Goal: Transaction & Acquisition: Book appointment/travel/reservation

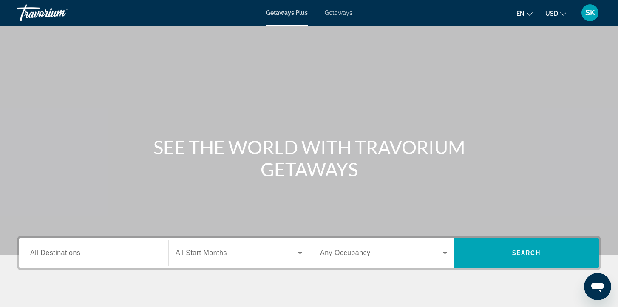
click at [41, 255] on span "All Destinations" at bounding box center [55, 252] width 50 height 7
click at [41, 255] on input "Destination All Destinations" at bounding box center [93, 253] width 127 height 10
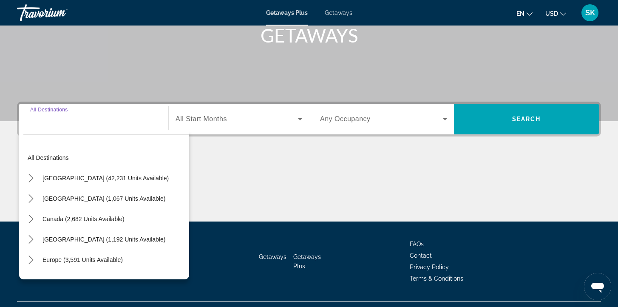
scroll to position [153, 0]
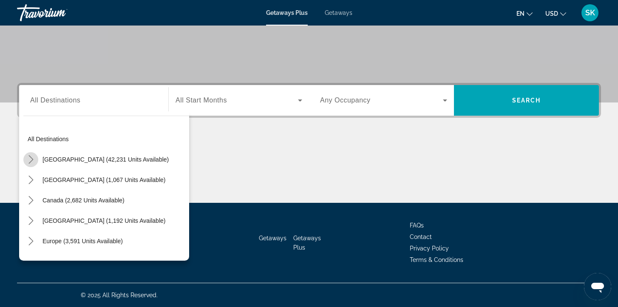
click at [31, 160] on icon "Toggle United States (42,231 units available) submenu" at bounding box center [30, 159] width 5 height 8
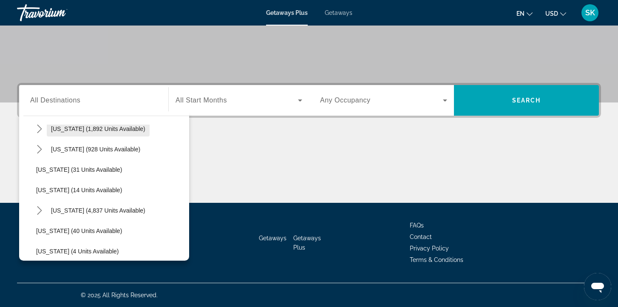
scroll to position [116, 0]
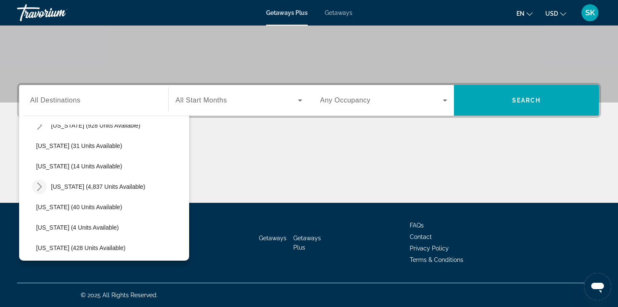
click at [40, 186] on icon "Toggle Florida (4,837 units available) submenu" at bounding box center [39, 186] width 5 height 8
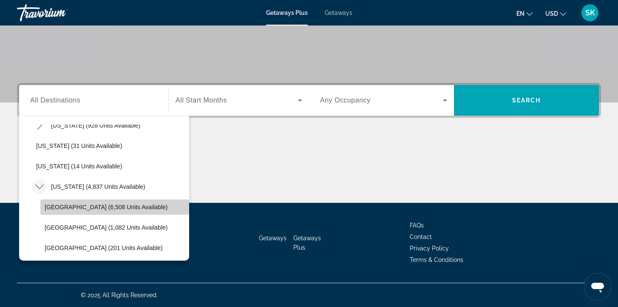
click at [68, 207] on span "[GEOGRAPHIC_DATA] (6,508 units available)" at bounding box center [106, 207] width 123 height 7
type input "**********"
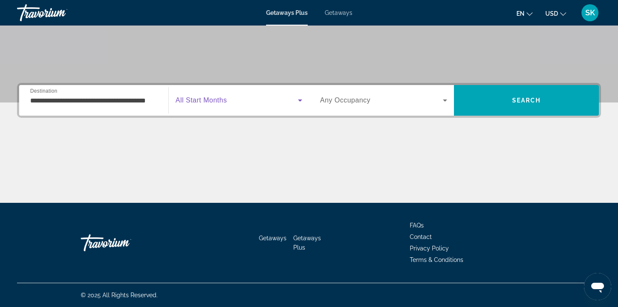
click at [246, 102] on span "Search widget" at bounding box center [237, 100] width 122 height 10
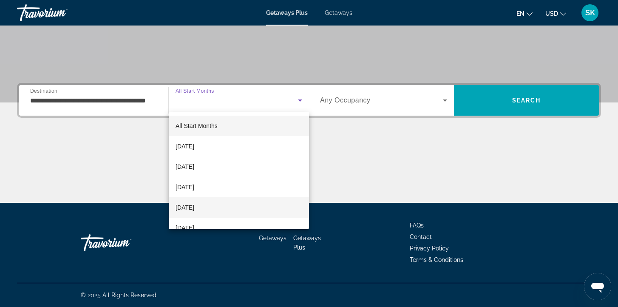
click at [225, 206] on mat-option "[DATE]" at bounding box center [239, 207] width 140 height 20
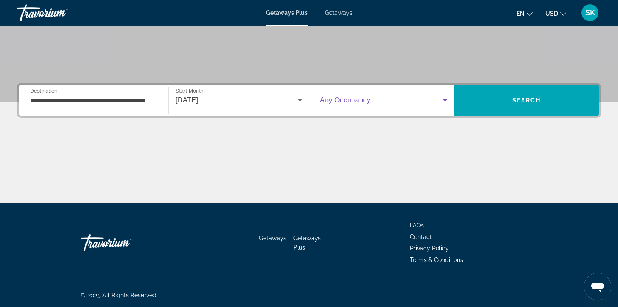
click at [374, 99] on span "Search widget" at bounding box center [381, 100] width 123 height 10
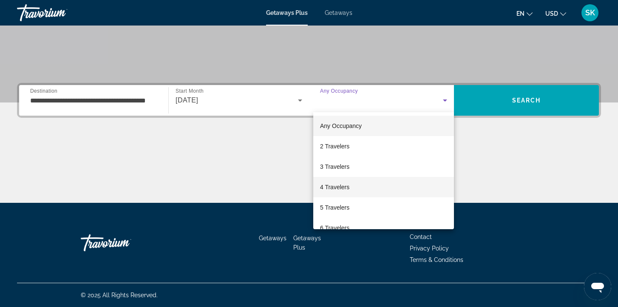
click at [349, 186] on span "4 Travelers" at bounding box center [334, 187] width 29 height 10
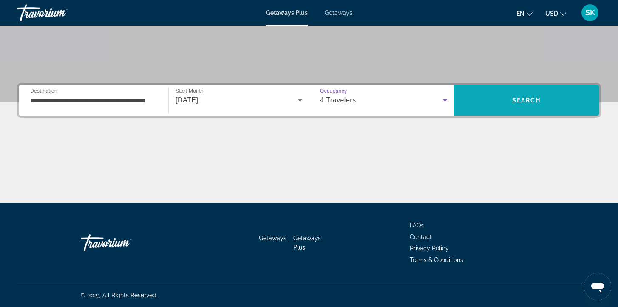
click at [530, 95] on span "Search" at bounding box center [526, 100] width 145 height 20
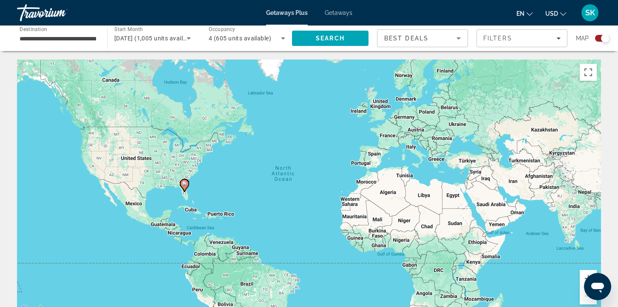
click at [343, 15] on span "Getaways" at bounding box center [339, 12] width 28 height 7
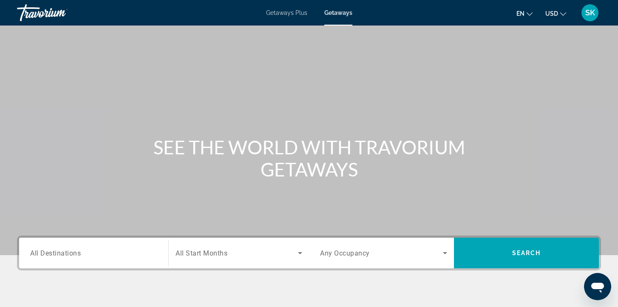
click at [61, 264] on div "Search widget" at bounding box center [93, 253] width 127 height 24
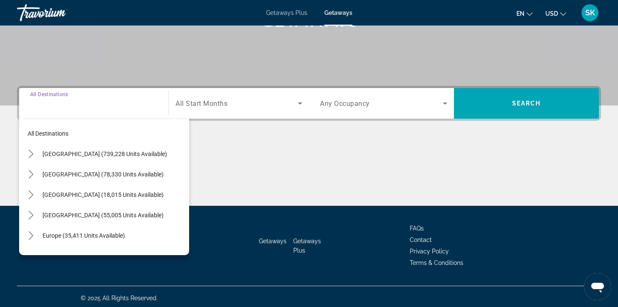
scroll to position [153, 0]
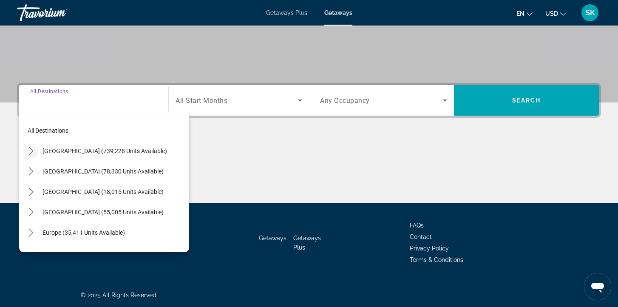
click at [33, 151] on icon "Toggle United States (739,228 units available) submenu" at bounding box center [31, 151] width 8 height 8
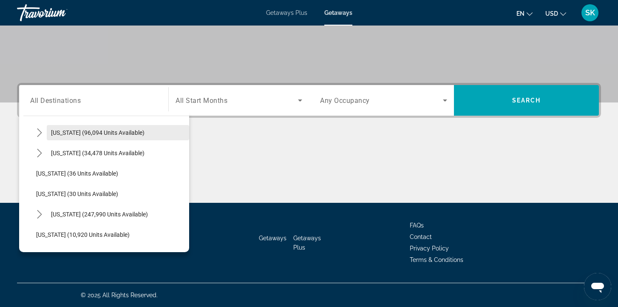
scroll to position [85, 0]
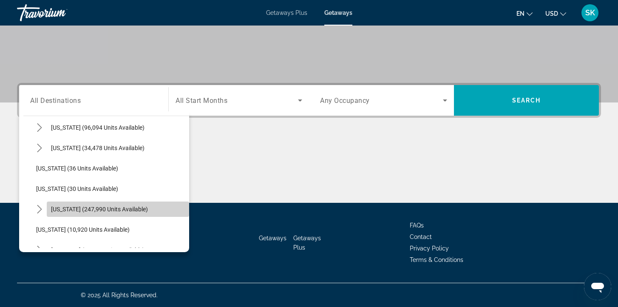
click at [56, 211] on span "[US_STATE] (247,990 units available)" at bounding box center [99, 209] width 97 height 7
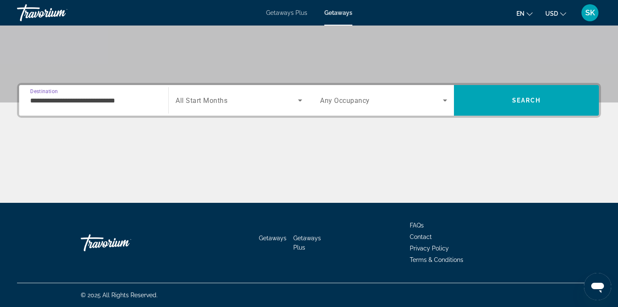
click at [91, 107] on div "**********" at bounding box center [93, 100] width 127 height 24
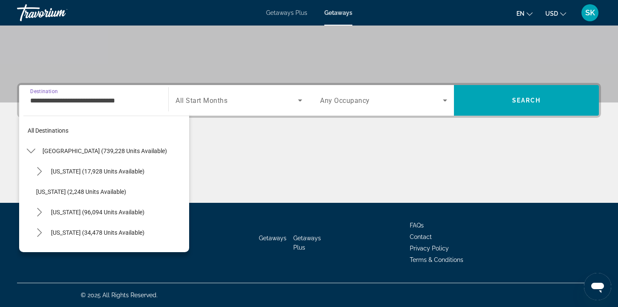
scroll to position [112, 0]
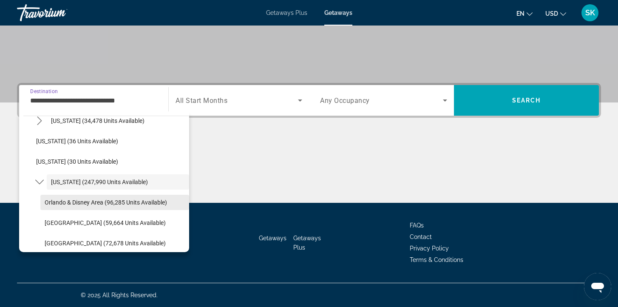
click at [63, 202] on span "Orlando & Disney Area (96,285 units available)" at bounding box center [106, 202] width 122 height 7
type input "**********"
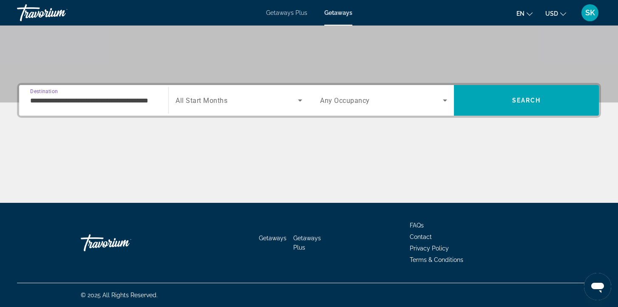
click at [247, 105] on div "Search widget" at bounding box center [239, 100] width 127 height 24
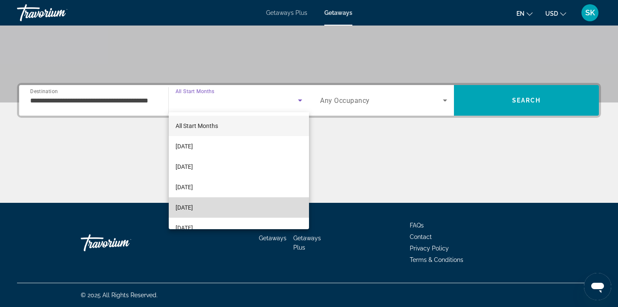
click at [219, 205] on mat-option "[DATE]" at bounding box center [239, 207] width 140 height 20
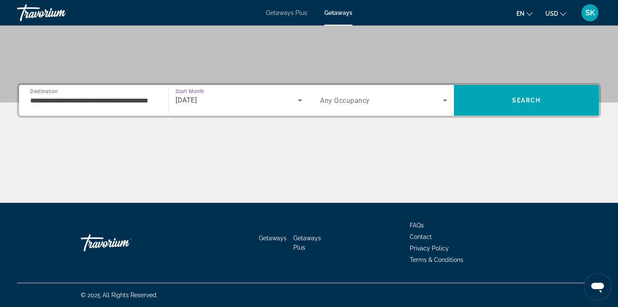
click at [362, 97] on span "Any Occupancy" at bounding box center [345, 100] width 50 height 8
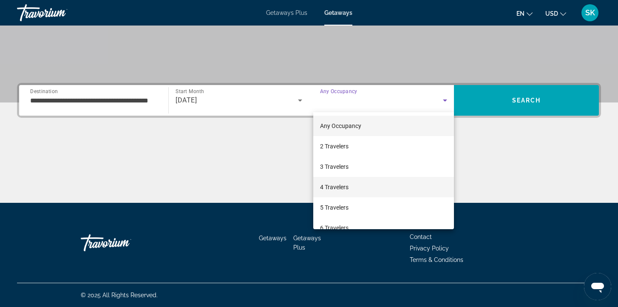
click at [341, 188] on span "4 Travelers" at bounding box center [334, 187] width 28 height 10
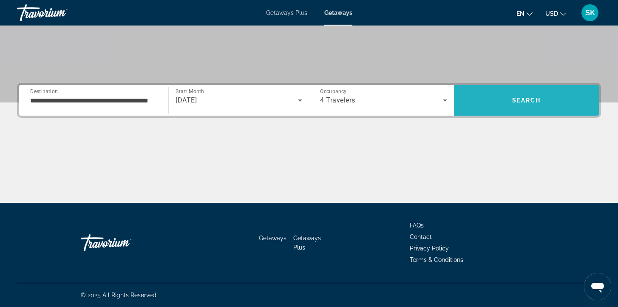
click at [499, 95] on span "Search" at bounding box center [526, 100] width 145 height 20
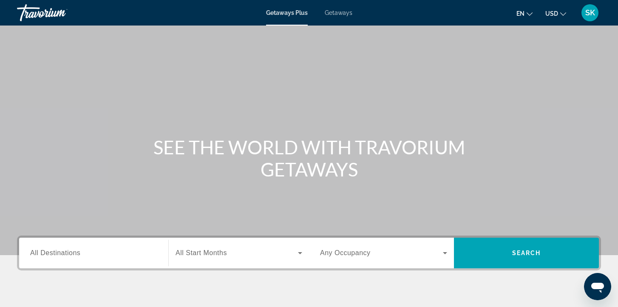
click at [345, 15] on span "Getaways" at bounding box center [339, 12] width 28 height 7
click at [83, 255] on input "Destination All Destinations" at bounding box center [93, 253] width 127 height 10
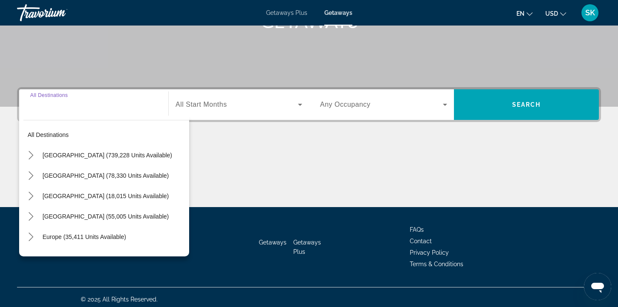
scroll to position [153, 0]
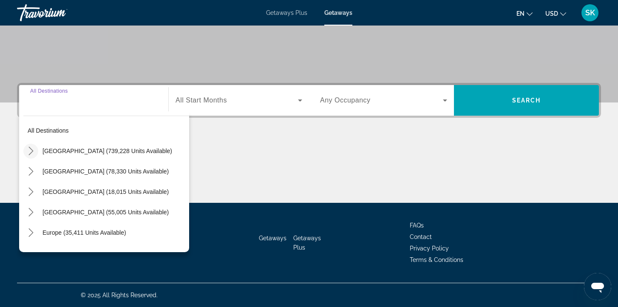
click at [29, 153] on icon "Toggle United States (739,228 units available) submenu" at bounding box center [30, 151] width 5 height 8
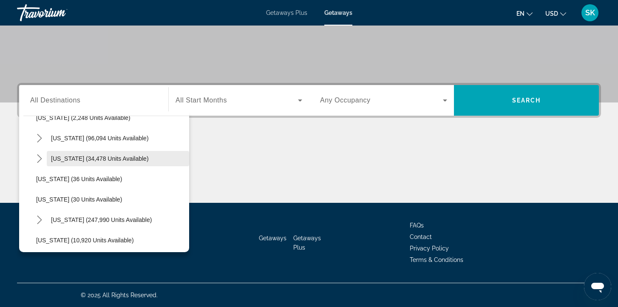
scroll to position [75, 0]
click at [37, 220] on icon "Toggle Florida (247,990 units available) submenu" at bounding box center [39, 219] width 8 height 8
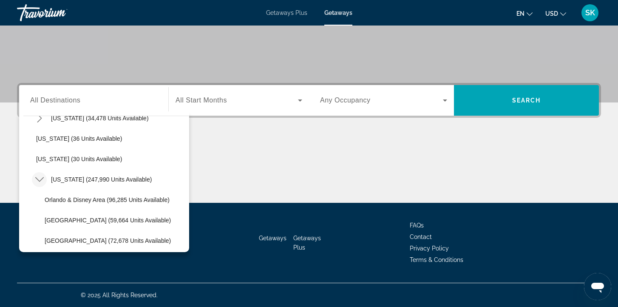
scroll to position [116, 0]
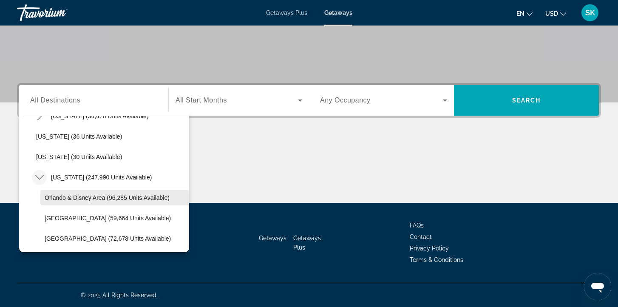
click at [74, 195] on span "Orlando & Disney Area (96,285 units available)" at bounding box center [107, 197] width 125 height 7
type input "**********"
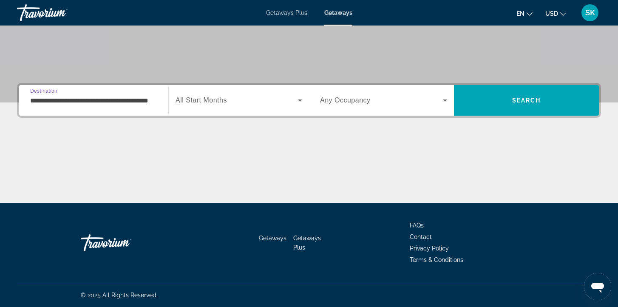
click at [254, 100] on span "Search widget" at bounding box center [237, 100] width 122 height 10
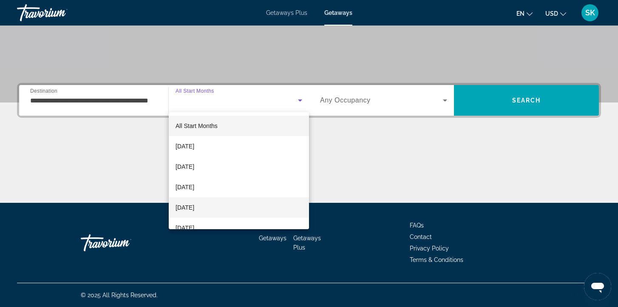
click at [194, 209] on span "[DATE]" at bounding box center [185, 207] width 19 height 10
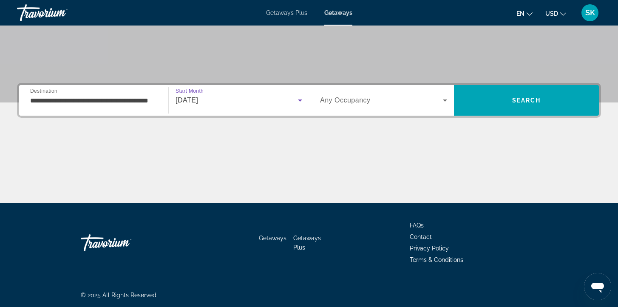
click at [362, 108] on div "Search widget" at bounding box center [383, 100] width 127 height 24
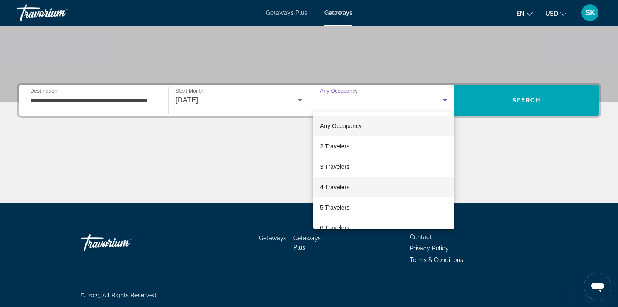
click at [349, 184] on span "4 Travelers" at bounding box center [334, 187] width 29 height 10
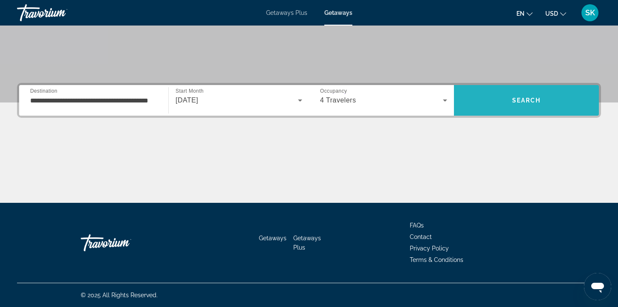
click at [532, 104] on span "Search" at bounding box center [526, 100] width 145 height 20
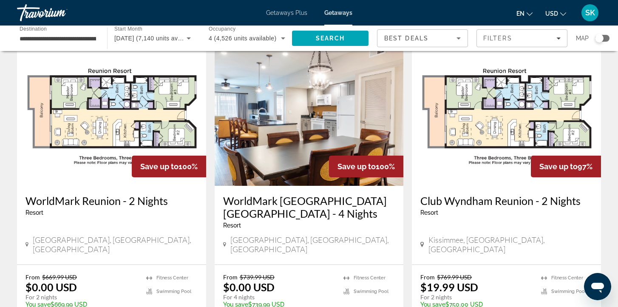
scroll to position [653, 0]
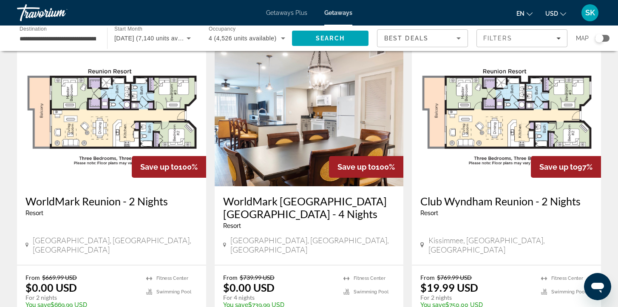
click at [294, 127] on img "Main content" at bounding box center [309, 118] width 189 height 136
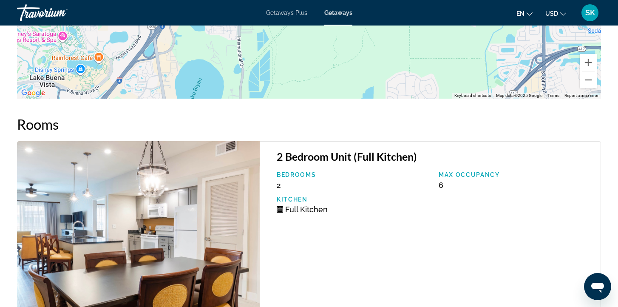
scroll to position [1504, 0]
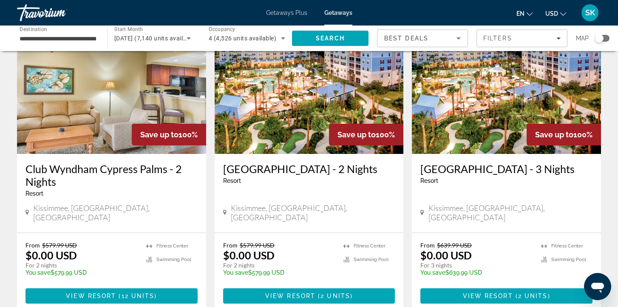
scroll to position [66, 0]
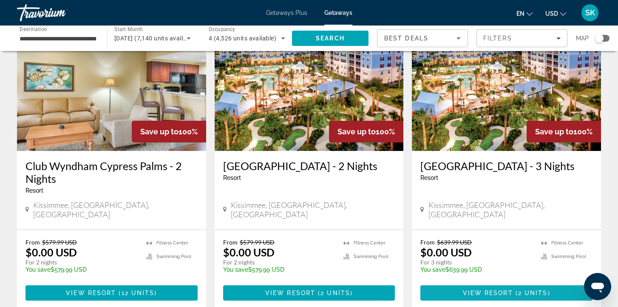
click at [474, 289] on span "View Resort" at bounding box center [488, 292] width 50 height 7
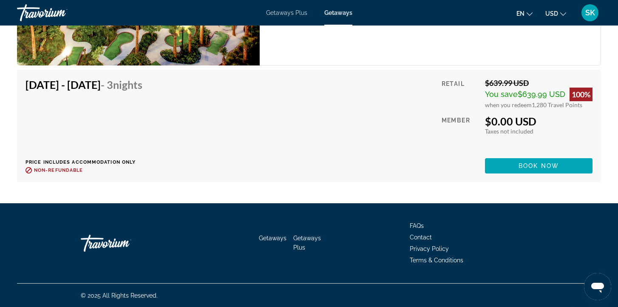
scroll to position [1493, 0]
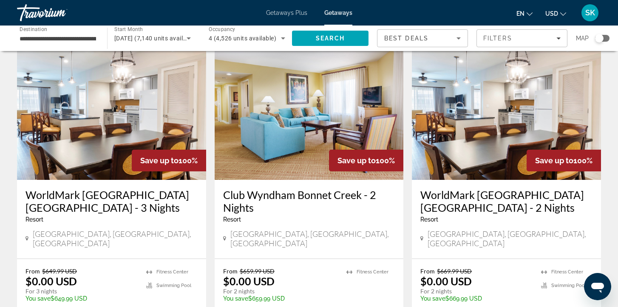
scroll to position [348, 0]
click at [99, 108] on img "Main content" at bounding box center [111, 111] width 189 height 136
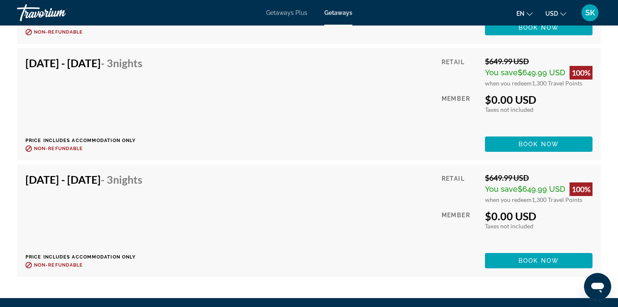
scroll to position [2390, 0]
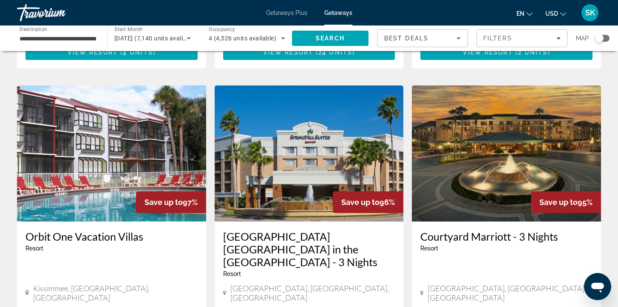
scroll to position [931, 0]
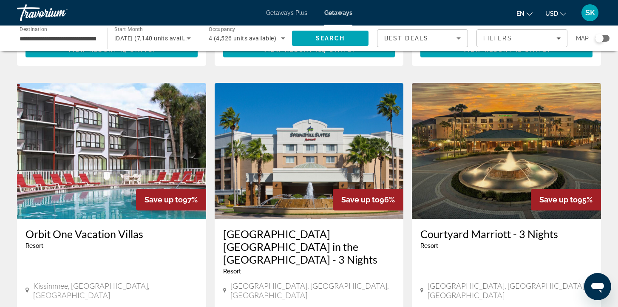
click at [473, 150] on img "Main content" at bounding box center [506, 151] width 189 height 136
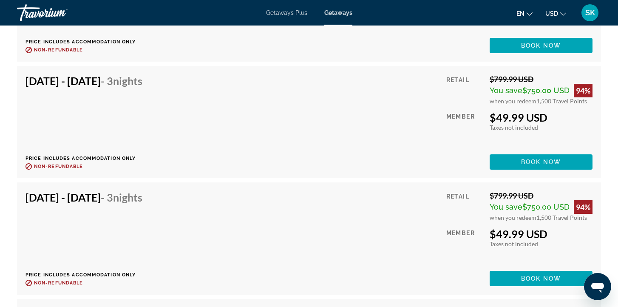
scroll to position [3377, 0]
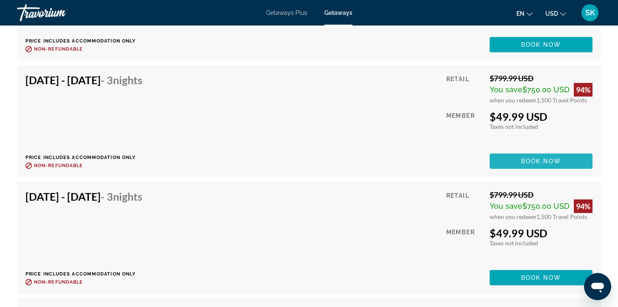
click at [531, 163] on span "Book now" at bounding box center [541, 161] width 40 height 7
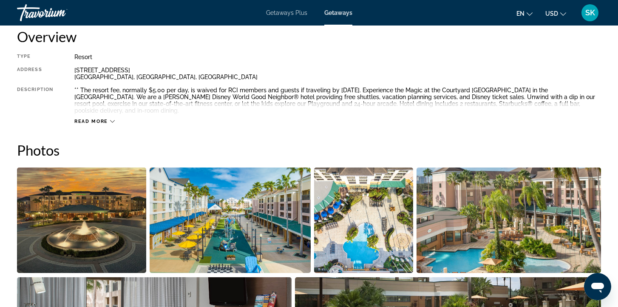
scroll to position [303, 0]
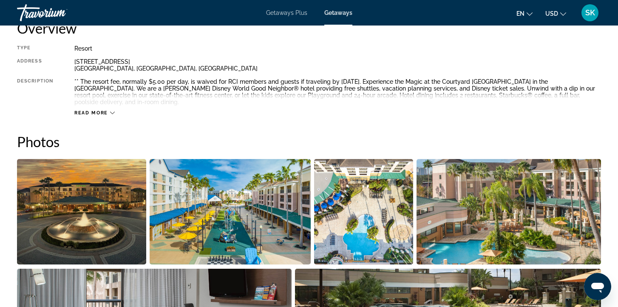
click at [189, 215] on img "Open full-screen image slider" at bounding box center [230, 211] width 161 height 105
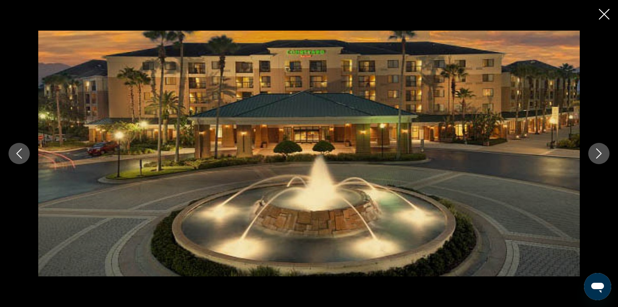
click at [597, 154] on icon "Next image" at bounding box center [599, 153] width 10 height 10
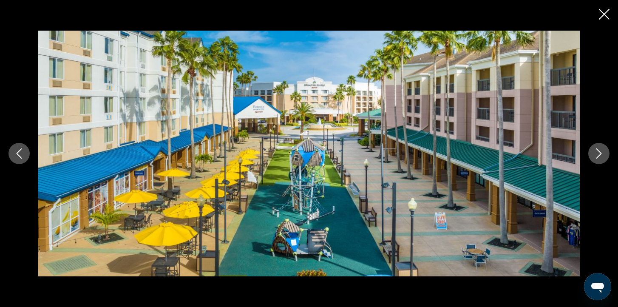
click at [597, 154] on icon "Next image" at bounding box center [599, 153] width 10 height 10
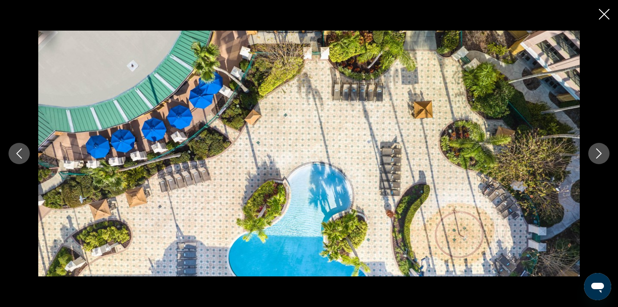
click at [597, 154] on icon "Next image" at bounding box center [599, 153] width 10 height 10
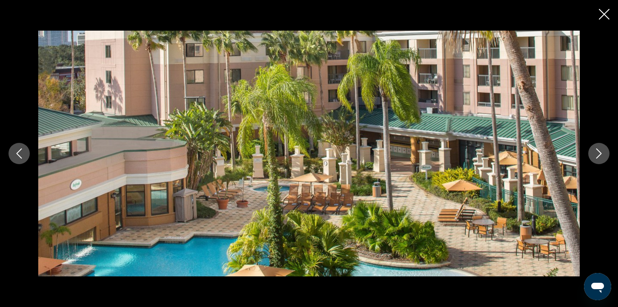
click at [597, 154] on icon "Next image" at bounding box center [599, 153] width 10 height 10
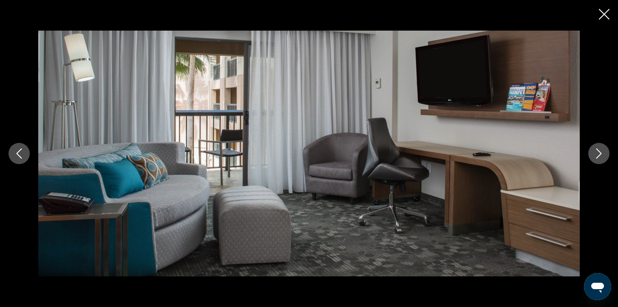
click at [597, 154] on icon "Next image" at bounding box center [599, 153] width 10 height 10
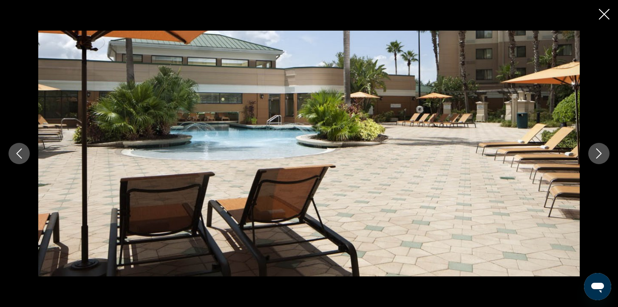
click at [597, 154] on icon "Next image" at bounding box center [599, 153] width 10 height 10
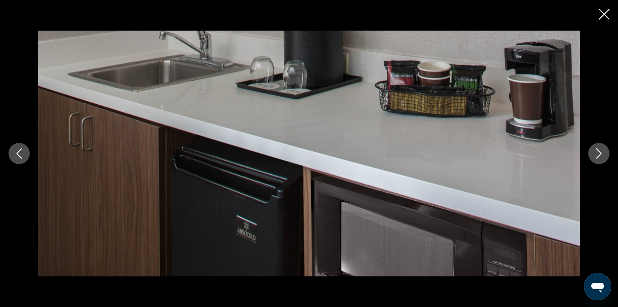
click at [597, 154] on icon "Next image" at bounding box center [599, 153] width 10 height 10
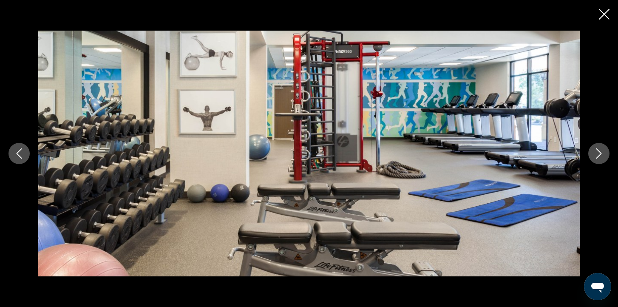
click at [597, 154] on icon "Next image" at bounding box center [599, 153] width 10 height 10
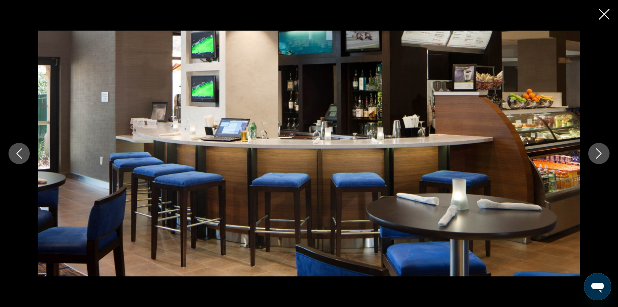
click at [597, 154] on icon "Next image" at bounding box center [599, 153] width 10 height 10
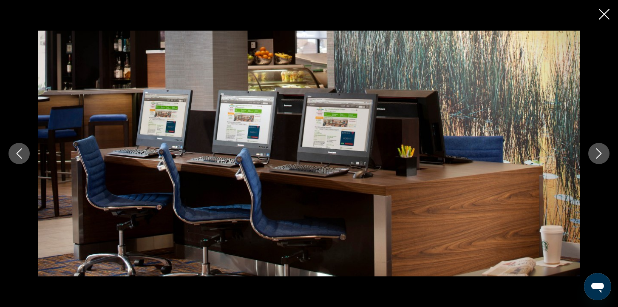
click at [597, 154] on icon "Next image" at bounding box center [599, 153] width 10 height 10
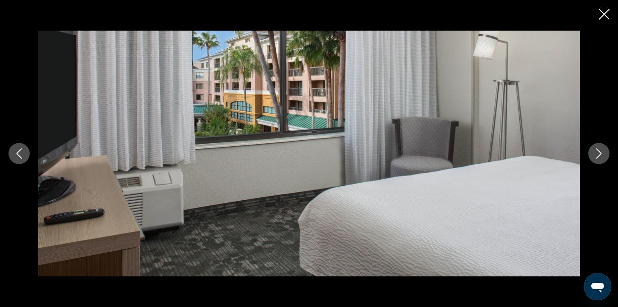
click at [597, 154] on icon "Next image" at bounding box center [599, 153] width 10 height 10
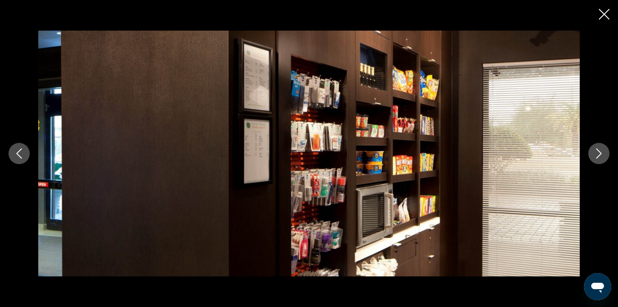
click at [597, 154] on icon "Next image" at bounding box center [599, 153] width 10 height 10
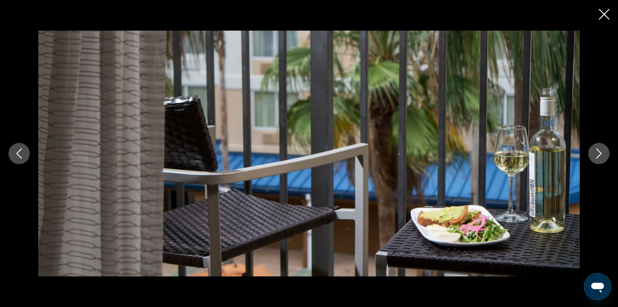
click at [597, 154] on icon "Next image" at bounding box center [599, 153] width 10 height 10
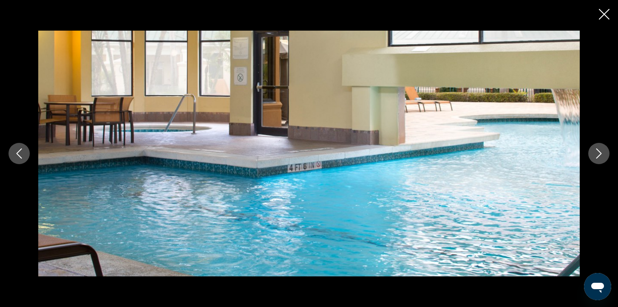
click at [597, 154] on icon "Next image" at bounding box center [599, 153] width 10 height 10
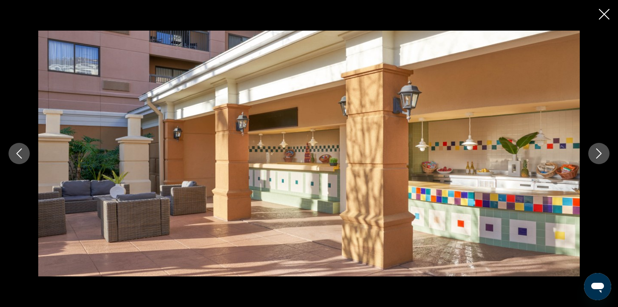
click at [597, 154] on icon "Next image" at bounding box center [599, 153] width 10 height 10
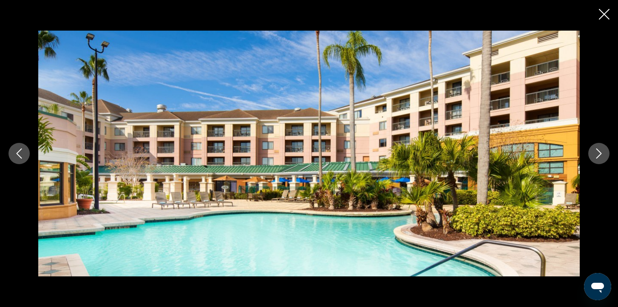
click at [597, 154] on icon "Next image" at bounding box center [599, 153] width 10 height 10
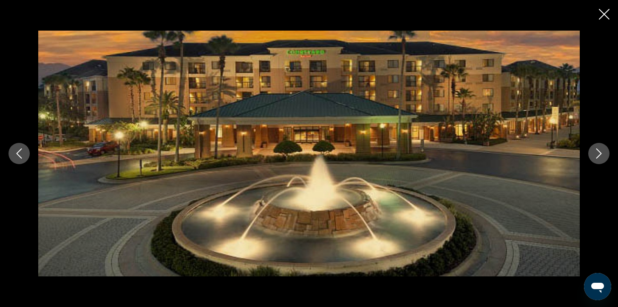
click at [602, 17] on icon "Close slideshow" at bounding box center [604, 14] width 11 height 11
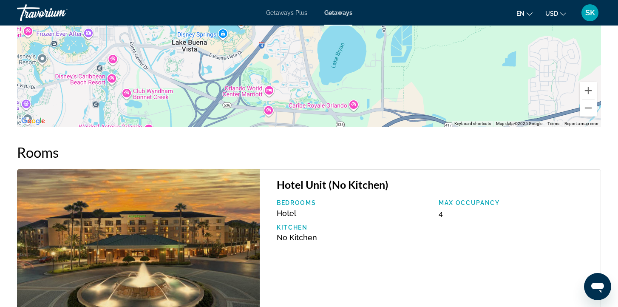
scroll to position [1106, 0]
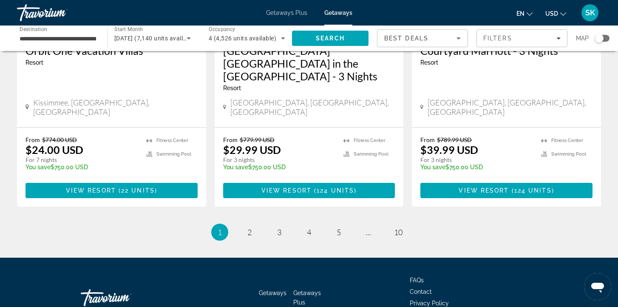
scroll to position [1119, 0]
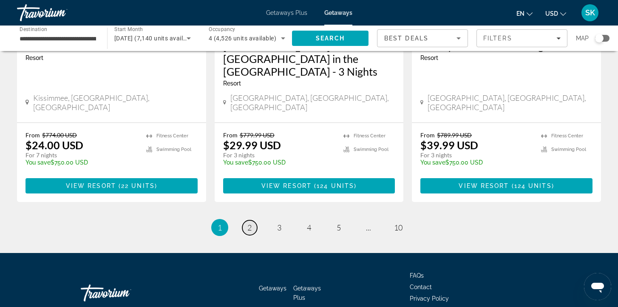
click at [250, 223] on span "2" at bounding box center [249, 227] width 4 height 9
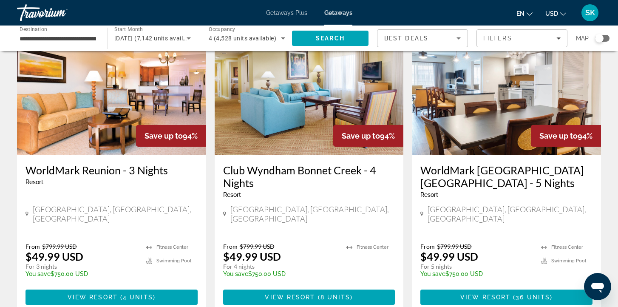
scroll to position [61, 0]
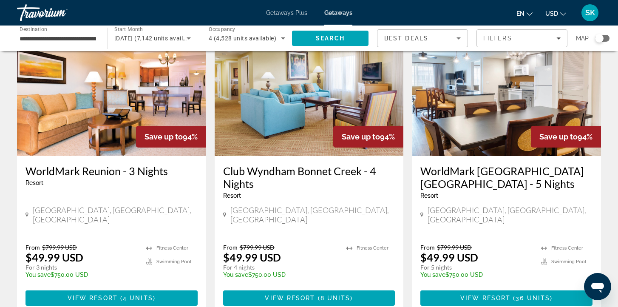
click at [129, 100] on img "Main content" at bounding box center [111, 88] width 189 height 136
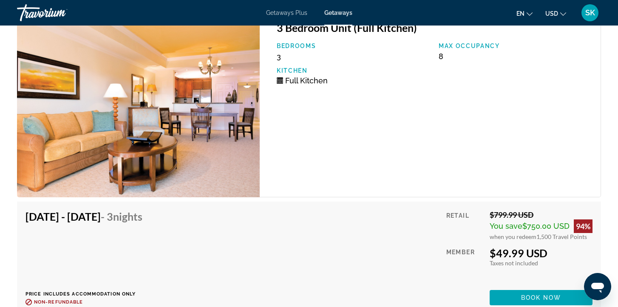
scroll to position [1553, 0]
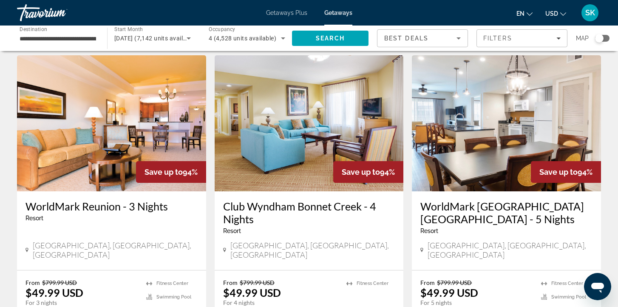
scroll to position [72, 0]
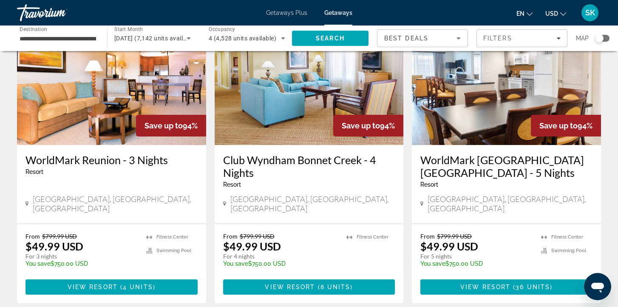
click at [339, 93] on img "Main content" at bounding box center [309, 77] width 189 height 136
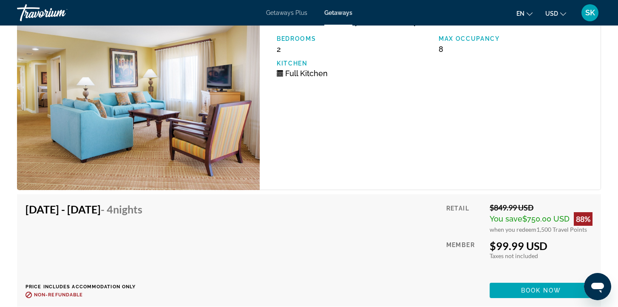
scroll to position [1924, 0]
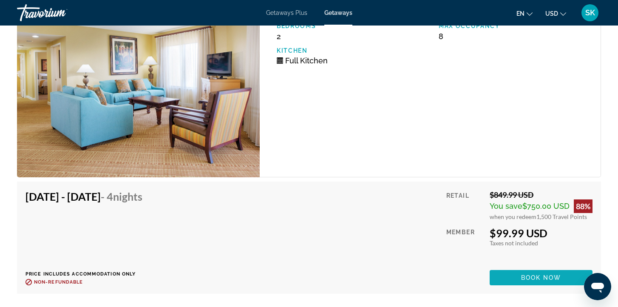
click at [528, 276] on span "Book now" at bounding box center [541, 277] width 40 height 7
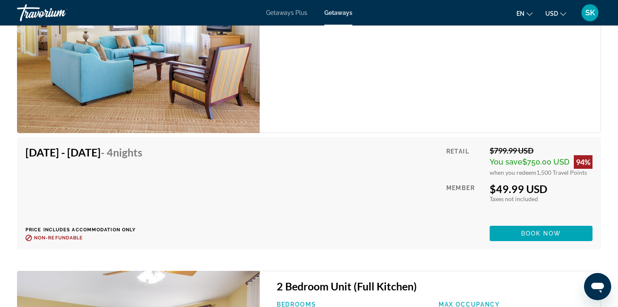
scroll to position [1651, 0]
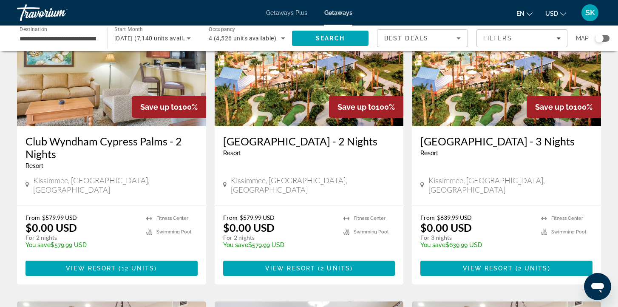
scroll to position [91, 0]
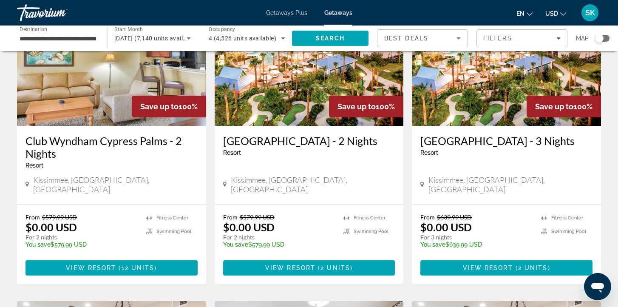
click at [461, 90] on img "Main content" at bounding box center [506, 58] width 189 height 136
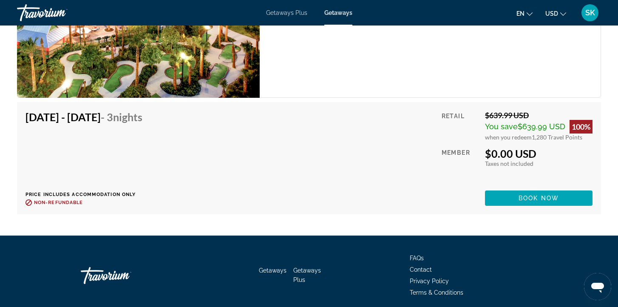
scroll to position [1493, 0]
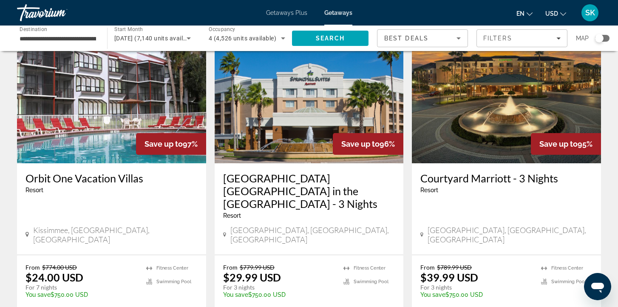
scroll to position [986, 0]
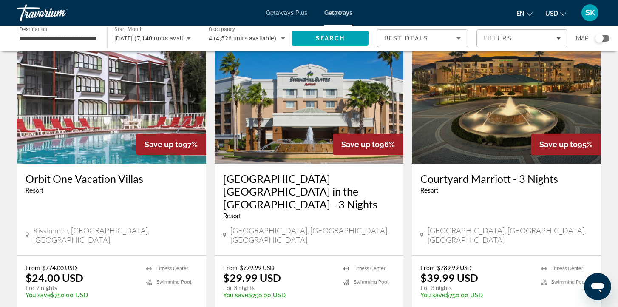
click at [480, 103] on img "Main content" at bounding box center [506, 96] width 189 height 136
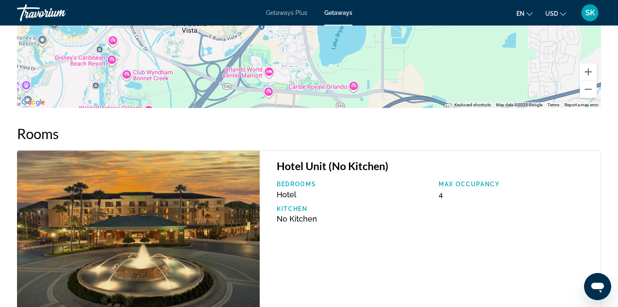
scroll to position [1139, 0]
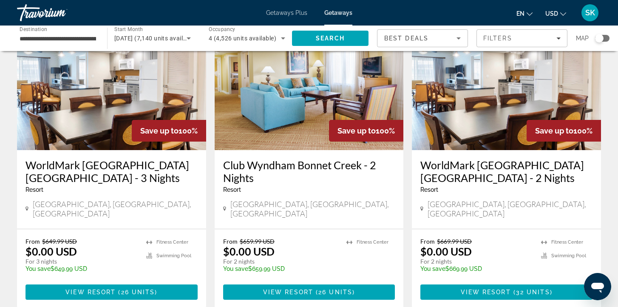
scroll to position [376, 0]
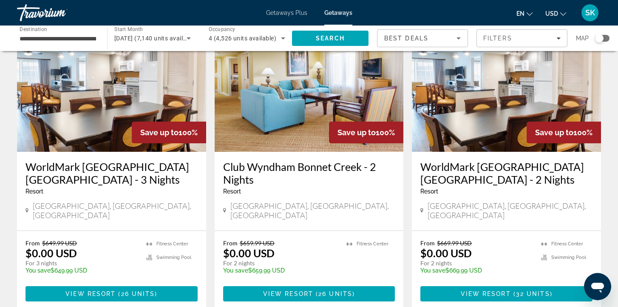
click at [138, 89] on img "Main content" at bounding box center [111, 84] width 189 height 136
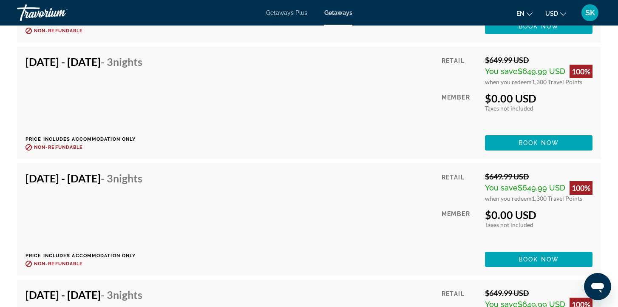
scroll to position [1871, 0]
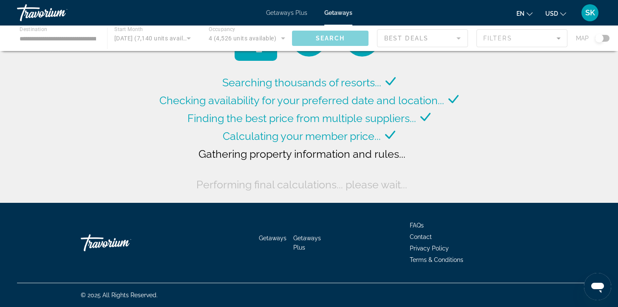
click at [564, 16] on button "USD USD ($) MXN (Mex$) CAD (Can$) GBP (£) EUR (€) AUD (A$) NZD (NZ$) CNY (CN¥)" at bounding box center [555, 13] width 21 height 12
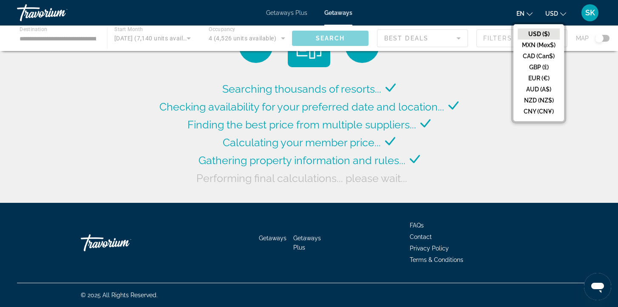
click at [564, 16] on button "USD USD ($) MXN (Mex$) CAD (Can$) GBP (£) EUR (€) AUD (A$) NZD (NZ$) CNY (CN¥)" at bounding box center [555, 13] width 21 height 12
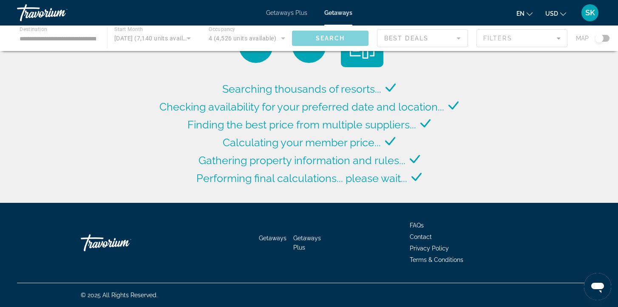
click at [588, 14] on span "SK" at bounding box center [590, 12] width 10 height 8
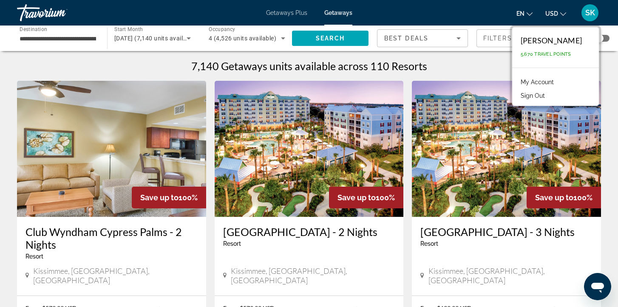
click at [572, 19] on ul "en English Español Français Italiano Português русский USD USD ($) MXN (Mex$) C…" at bounding box center [547, 13] width 62 height 14
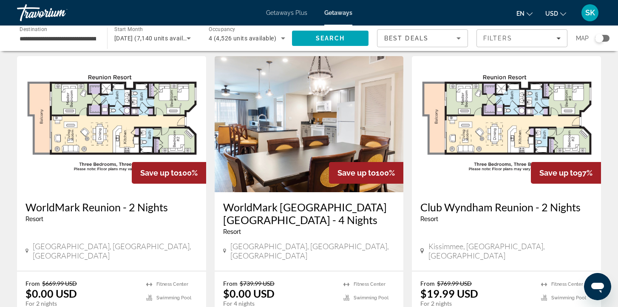
scroll to position [648, 0]
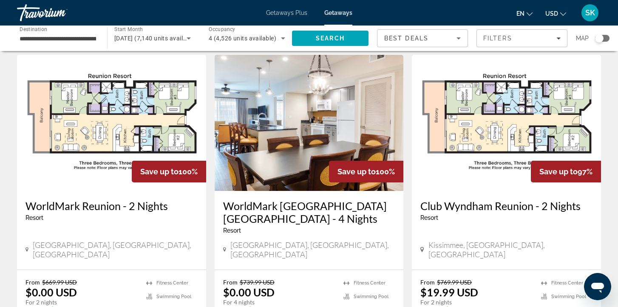
click at [340, 112] on img "Main content" at bounding box center [309, 123] width 189 height 136
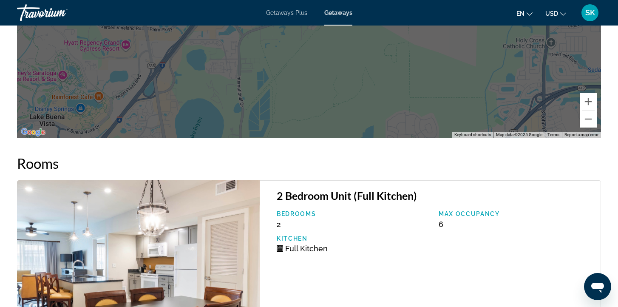
scroll to position [1553, 0]
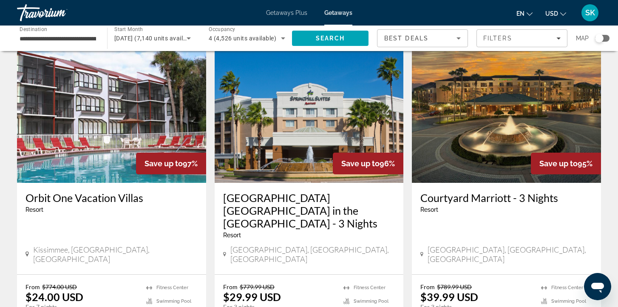
scroll to position [949, 0]
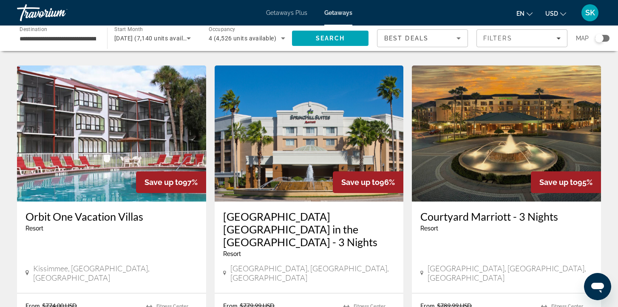
click at [294, 136] on img "Main content" at bounding box center [309, 133] width 189 height 136
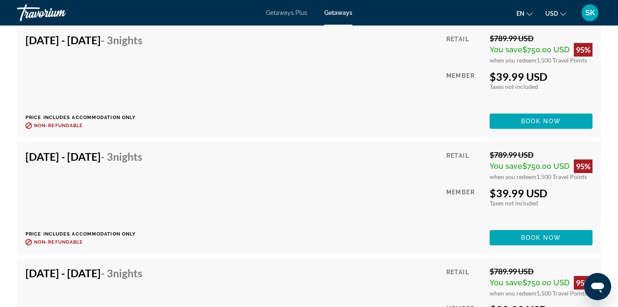
scroll to position [3174, 0]
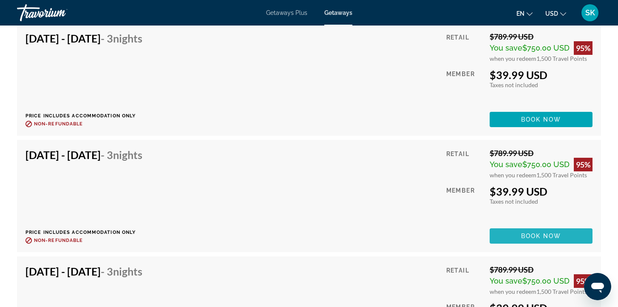
click at [545, 233] on span "Book now" at bounding box center [541, 235] width 40 height 7
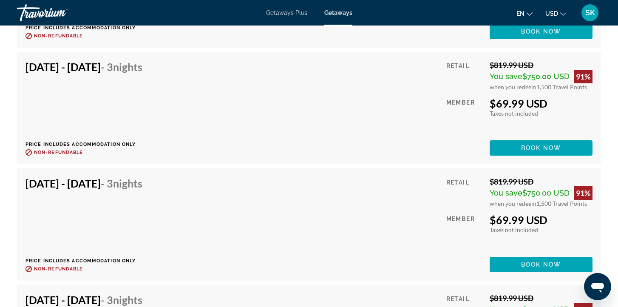
scroll to position [2447, 0]
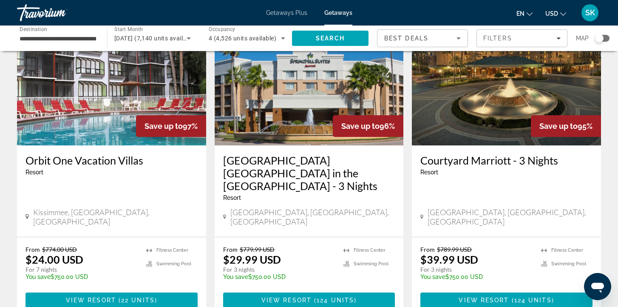
scroll to position [1002, 0]
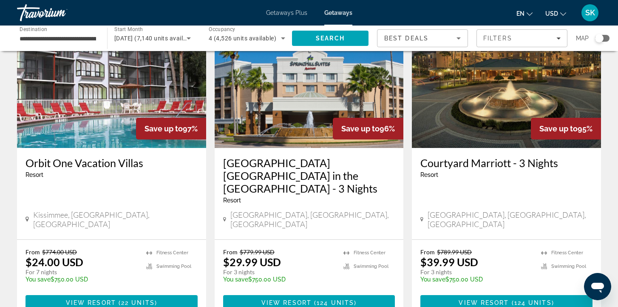
click at [280, 100] on img "Main content" at bounding box center [309, 80] width 189 height 136
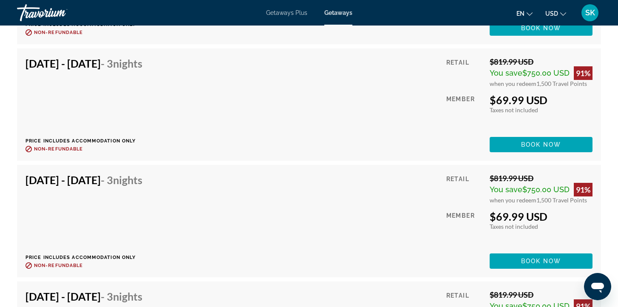
scroll to position [2685, 0]
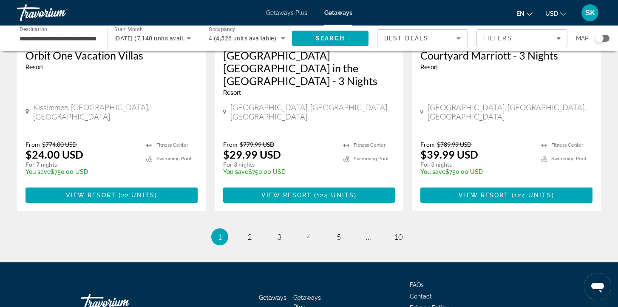
scroll to position [1110, 0]
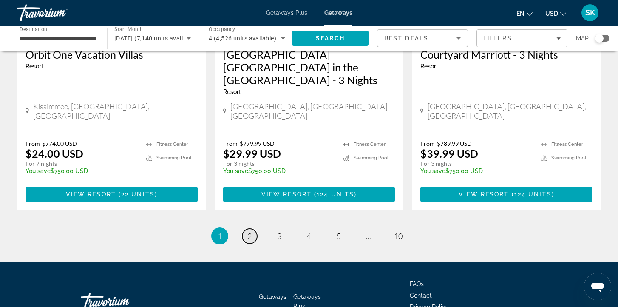
click at [249, 231] on span "2" at bounding box center [249, 235] width 4 height 9
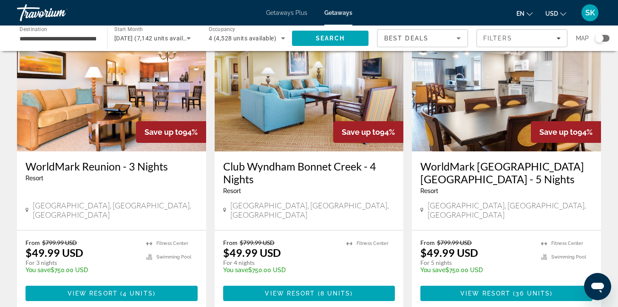
scroll to position [67, 0]
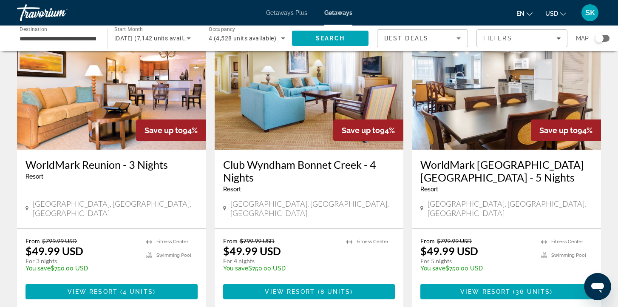
click at [315, 108] on img "Main content" at bounding box center [309, 82] width 189 height 136
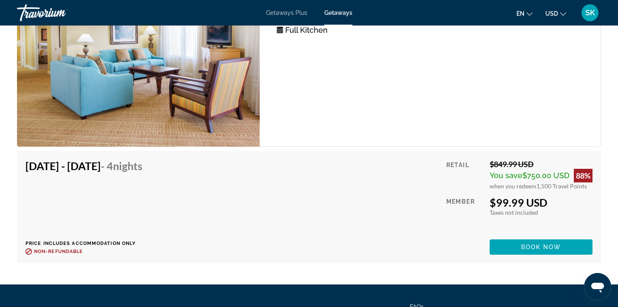
scroll to position [1956, 0]
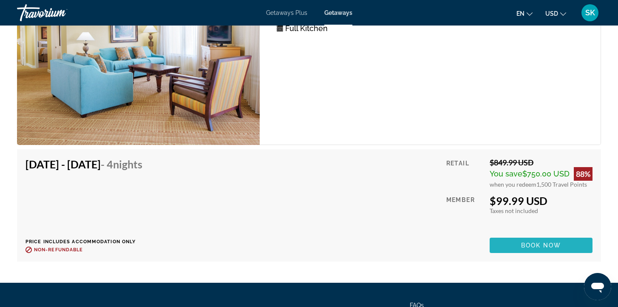
click at [517, 248] on span "Main content" at bounding box center [541, 245] width 103 height 20
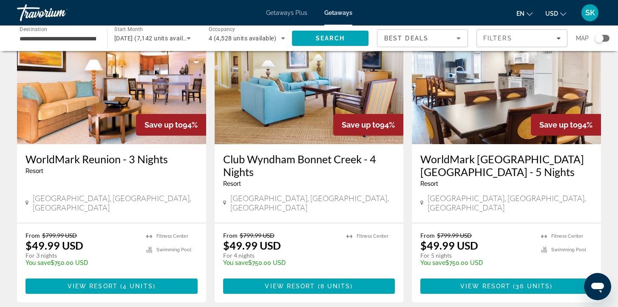
scroll to position [72, 0]
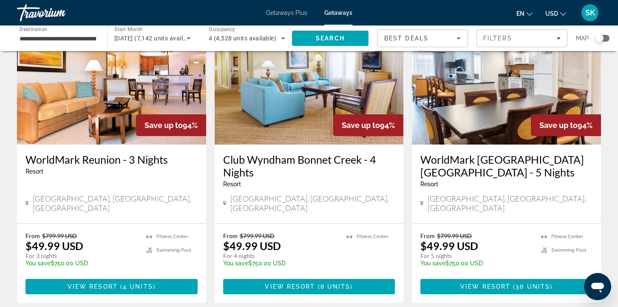
click at [124, 104] on img "Main content" at bounding box center [111, 76] width 189 height 136
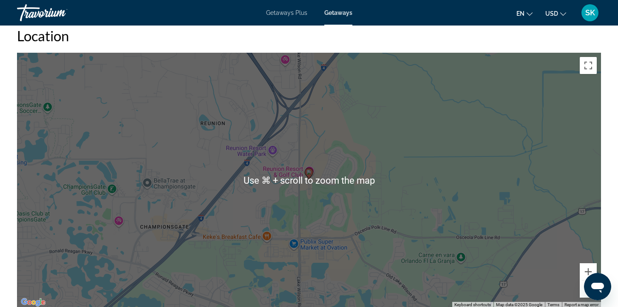
scroll to position [1222, 0]
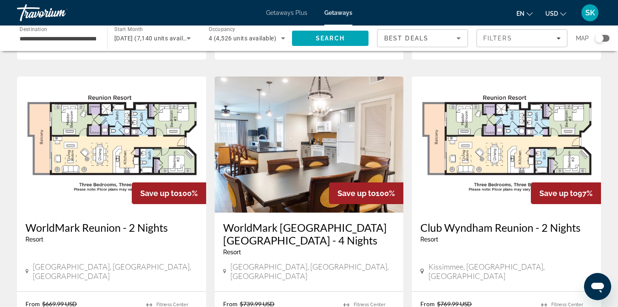
scroll to position [626, 0]
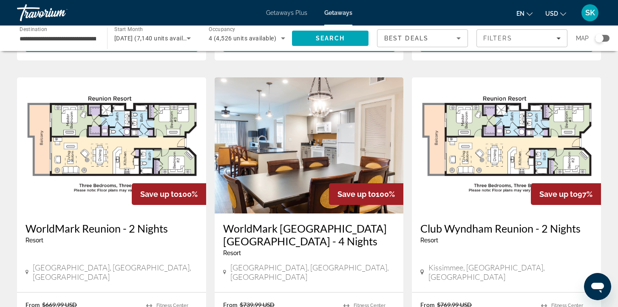
click at [514, 113] on img "Main content" at bounding box center [506, 145] width 189 height 136
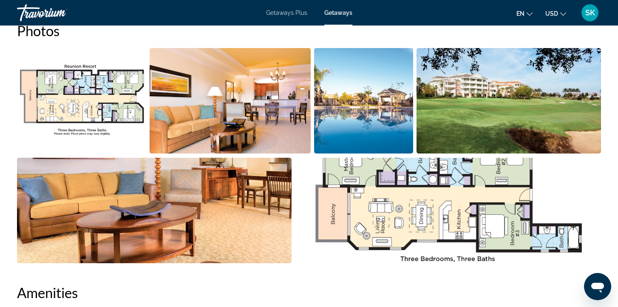
scroll to position [429, 0]
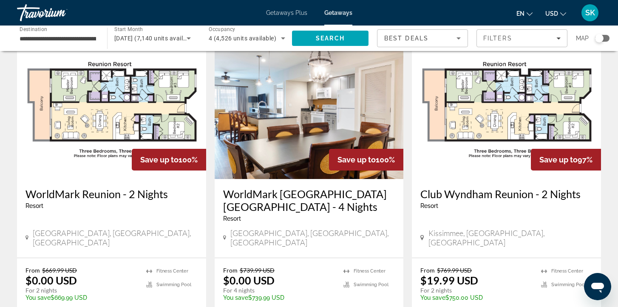
scroll to position [660, 0]
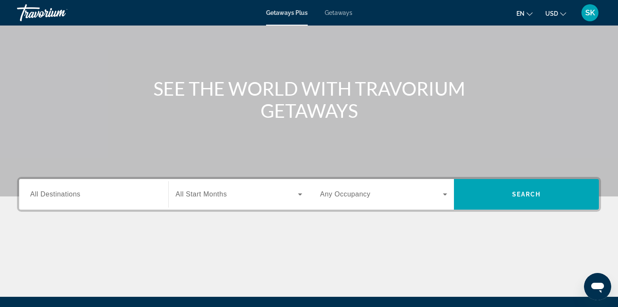
click at [124, 198] on input "Destination All Destinations" at bounding box center [93, 195] width 127 height 10
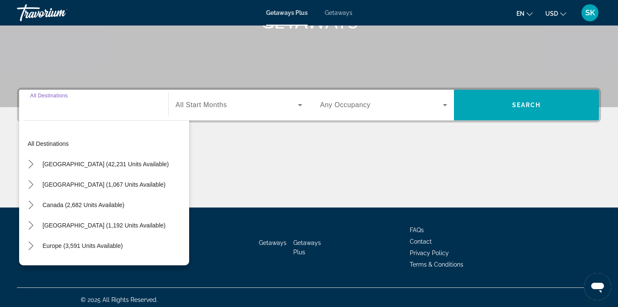
scroll to position [153, 0]
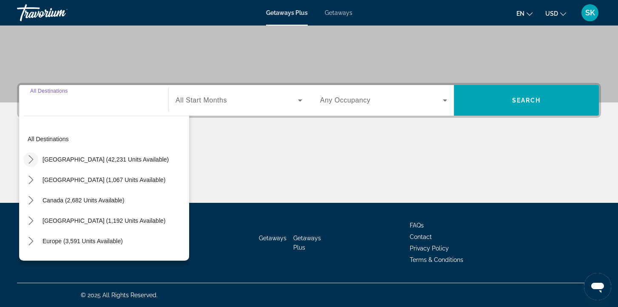
click at [31, 157] on icon "Toggle United States (42,231 units available) submenu" at bounding box center [31, 159] width 8 height 8
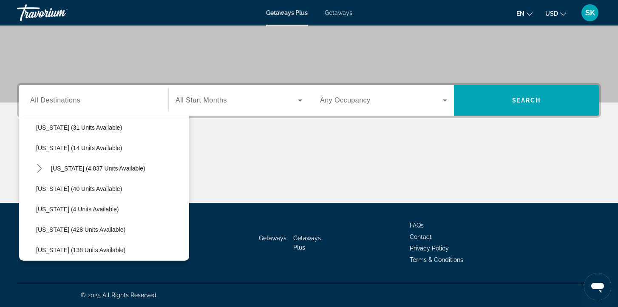
scroll to position [134, 0]
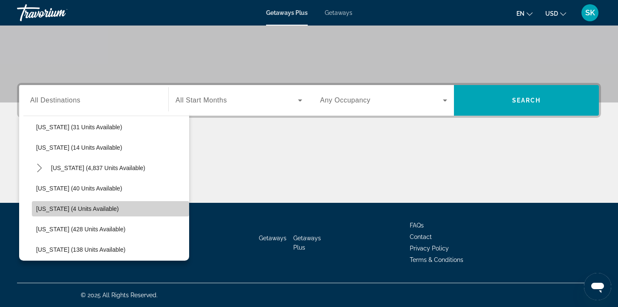
click at [73, 209] on span "[US_STATE] (4 units available)" at bounding box center [77, 208] width 83 height 7
type input "**********"
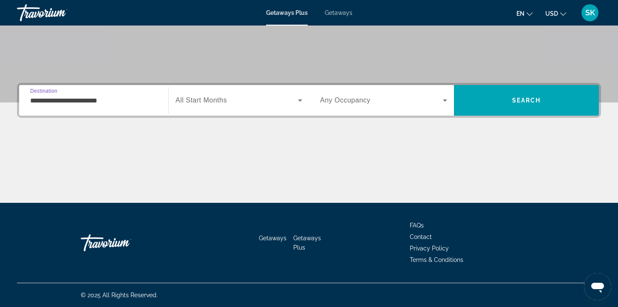
click at [219, 100] on span "All Start Months" at bounding box center [201, 99] width 51 height 7
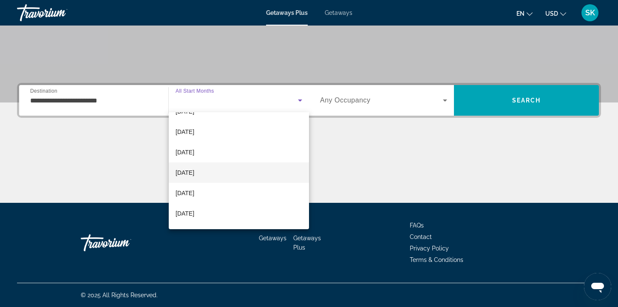
scroll to position [35, 0]
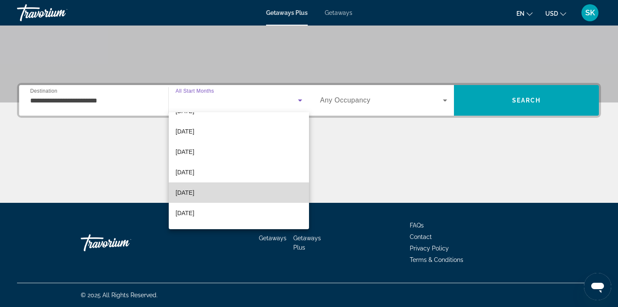
click at [194, 196] on span "[DATE]" at bounding box center [185, 192] width 19 height 10
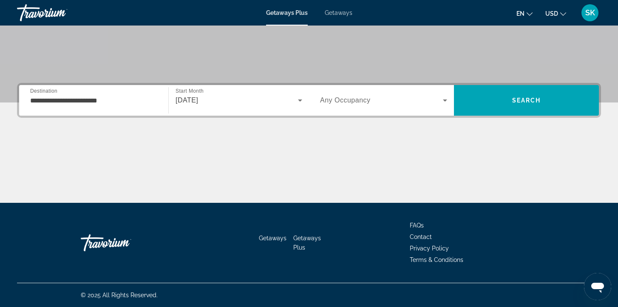
click at [349, 108] on div "Search widget" at bounding box center [383, 100] width 127 height 24
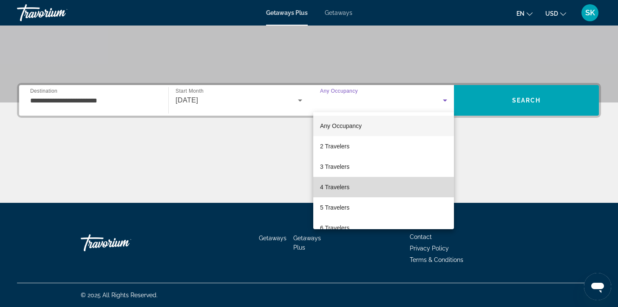
click at [344, 183] on span "4 Travelers" at bounding box center [334, 187] width 29 height 10
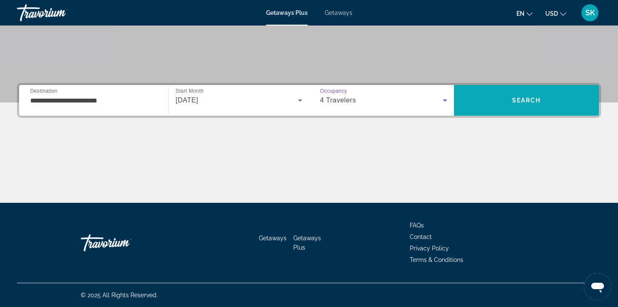
click at [514, 103] on span "Search" at bounding box center [526, 100] width 29 height 7
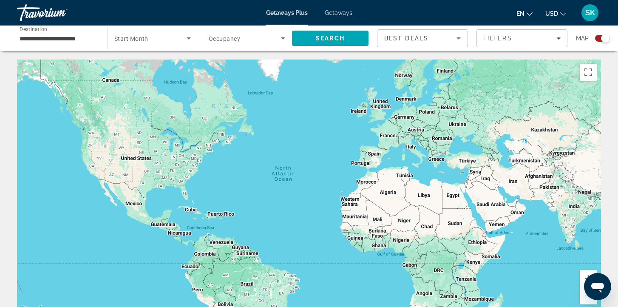
click at [337, 14] on span "Getaways" at bounding box center [339, 12] width 28 height 7
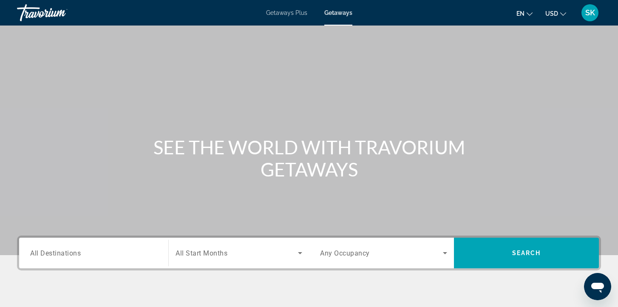
click at [79, 257] on input "Destination All Destinations" at bounding box center [93, 253] width 127 height 10
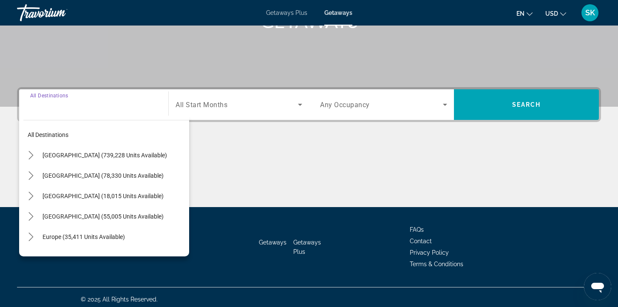
scroll to position [153, 0]
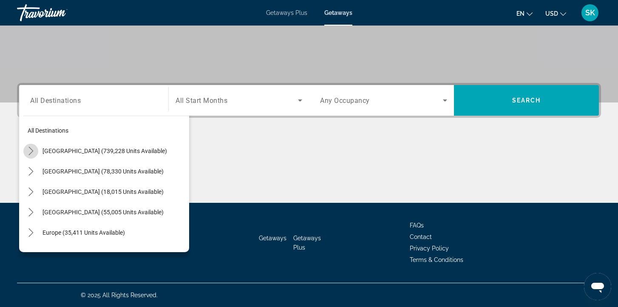
click at [31, 153] on icon "Toggle United States (739,228 units available) submenu" at bounding box center [31, 151] width 8 height 8
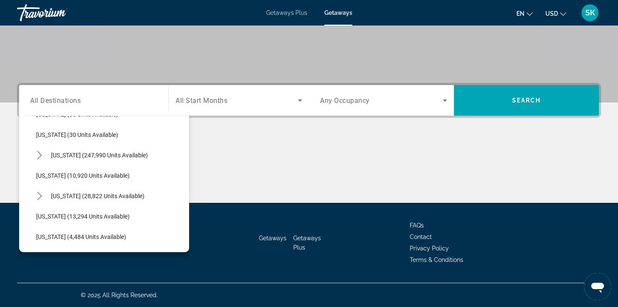
scroll to position [139, 0]
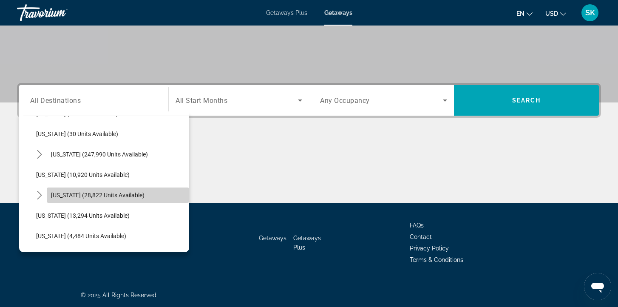
click at [82, 193] on span "[US_STATE] (28,822 units available)" at bounding box center [97, 195] width 93 height 7
type input "**********"
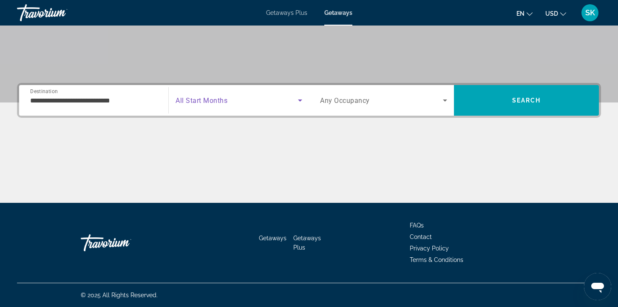
click at [269, 105] on span "Search widget" at bounding box center [237, 100] width 122 height 10
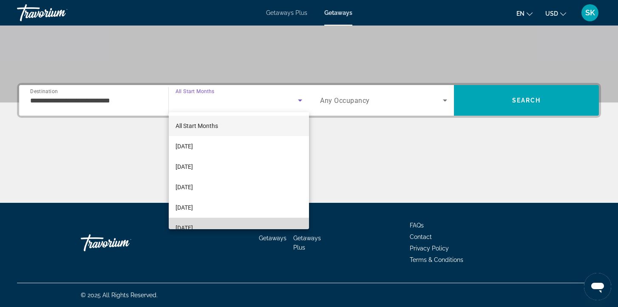
click at [219, 227] on mat-option "[DATE]" at bounding box center [239, 228] width 140 height 20
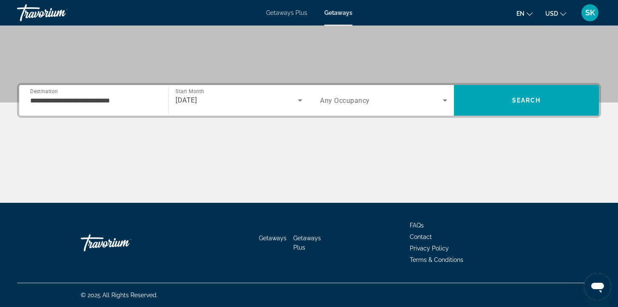
click at [343, 98] on span "Any Occupancy" at bounding box center [345, 100] width 50 height 8
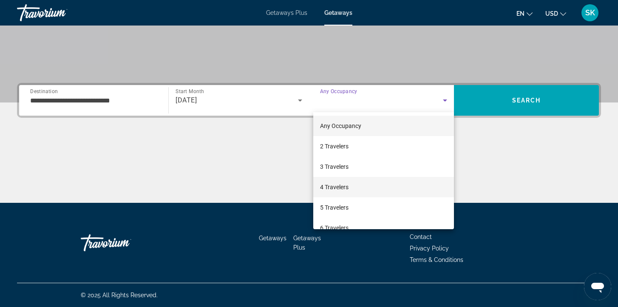
click at [340, 188] on span "4 Travelers" at bounding box center [334, 187] width 28 height 10
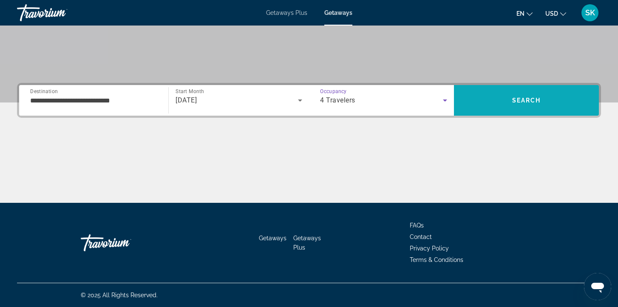
click at [525, 91] on span "Search" at bounding box center [526, 100] width 145 height 20
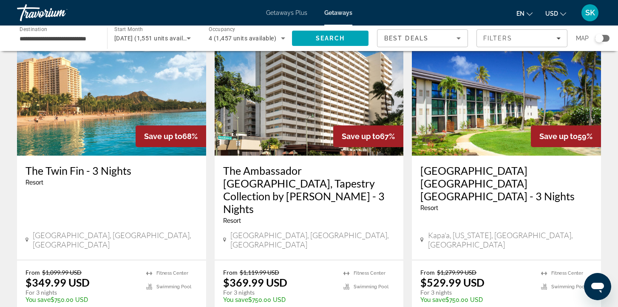
scroll to position [61, 0]
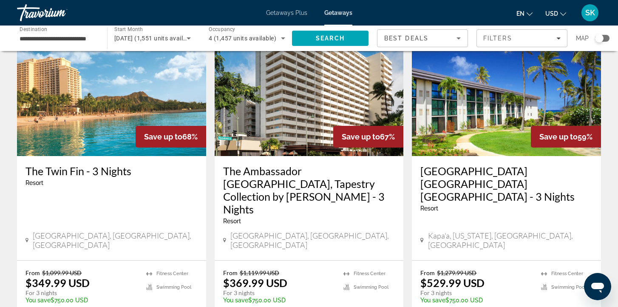
click at [114, 110] on img "Main content" at bounding box center [111, 88] width 189 height 136
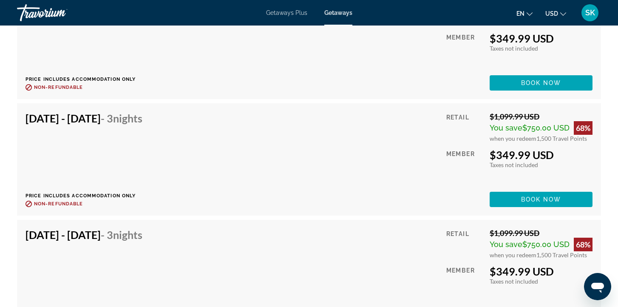
scroll to position [1658, 0]
